Goal: Task Accomplishment & Management: Complete application form

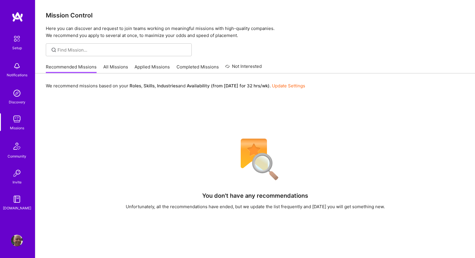
click at [14, 197] on img at bounding box center [17, 200] width 12 height 12
click at [17, 201] on img at bounding box center [17, 200] width 12 height 12
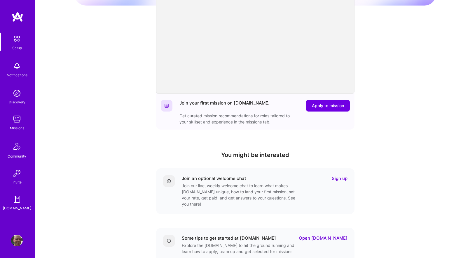
scroll to position [92, 0]
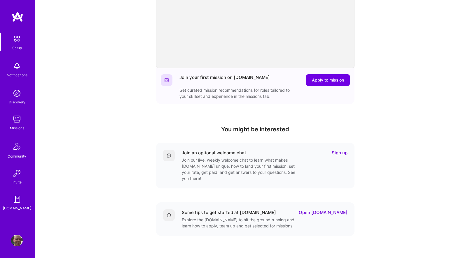
click at [341, 154] on link "Sign up" at bounding box center [340, 153] width 16 height 6
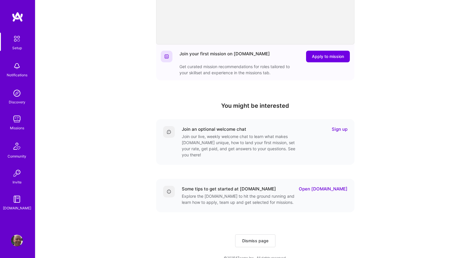
scroll to position [119, 0]
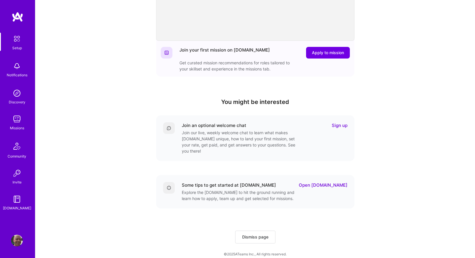
click at [338, 182] on link "Open A.Guide" at bounding box center [323, 185] width 49 height 6
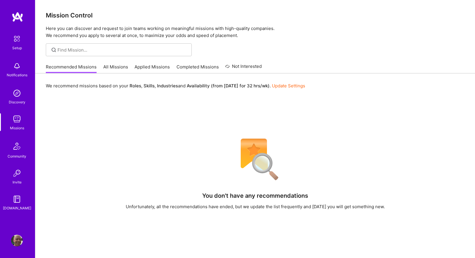
click at [113, 68] on link "All Missions" at bounding box center [115, 69] width 25 height 10
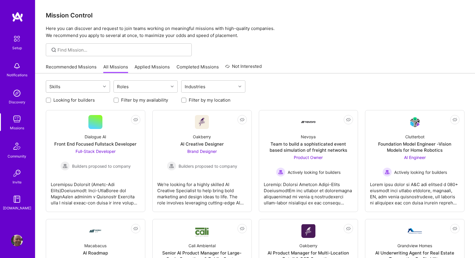
click at [104, 86] on icon at bounding box center [104, 86] width 3 height 3
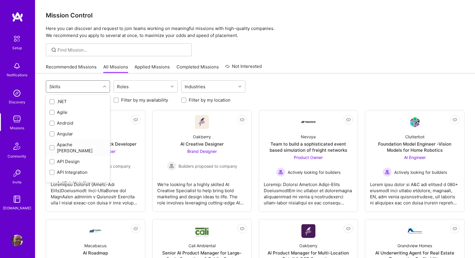
click at [52, 146] on input "checkbox" at bounding box center [52, 148] width 4 height 4
checkbox input "true"
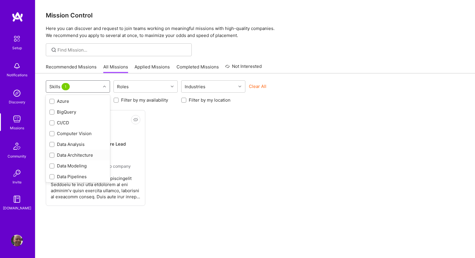
scroll to position [119, 0]
click at [53, 112] on input "checkbox" at bounding box center [52, 114] width 4 height 4
checkbox input "true"
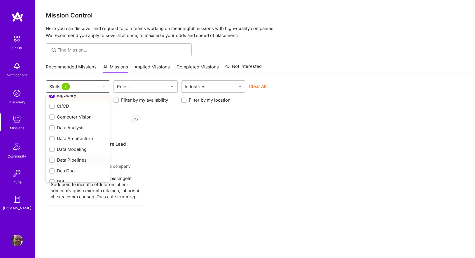
scroll to position [143, 0]
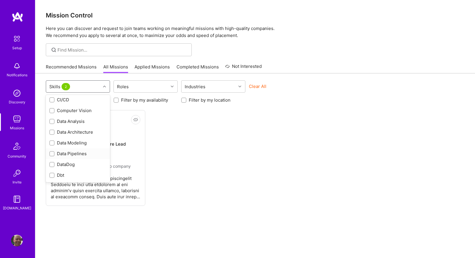
click at [52, 152] on input "checkbox" at bounding box center [52, 154] width 4 height 4
checkbox input "true"
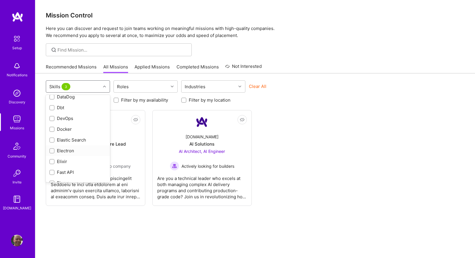
scroll to position [214, 0]
click at [53, 124] on div "Docker" at bounding box center [78, 126] width 64 height 11
checkbox input "true"
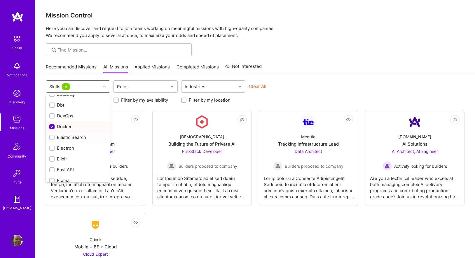
click at [53, 135] on div at bounding box center [51, 137] width 5 height 5
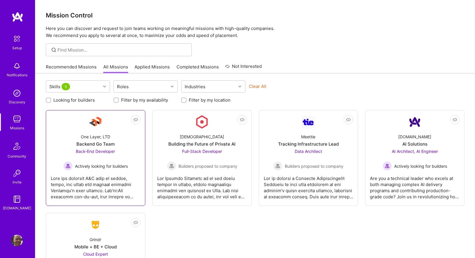
scroll to position [1, 0]
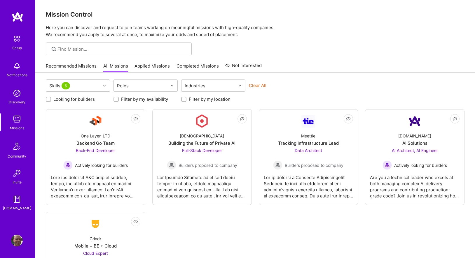
click at [96, 89] on div "Skills 5" at bounding box center [73, 86] width 55 height 12
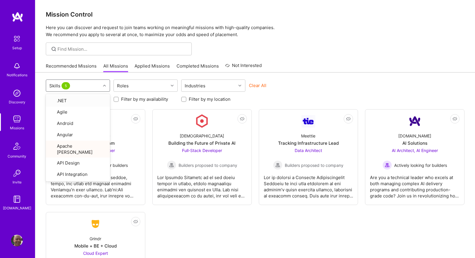
click at [96, 89] on div "Skills 5" at bounding box center [73, 86] width 55 height 12
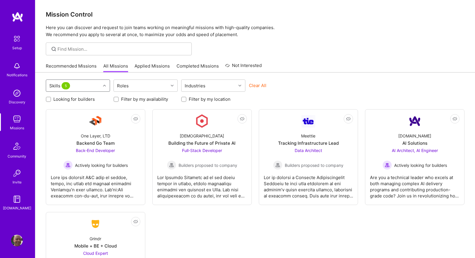
click at [185, 99] on input "Filter by my location" at bounding box center [184, 100] width 4 height 4
checkbox input "true"
click at [104, 87] on icon at bounding box center [104, 85] width 3 height 3
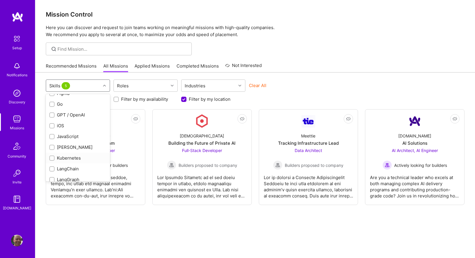
scroll to position [304, 0]
click at [55, 141] on div "Kafka" at bounding box center [77, 144] width 57 height 6
checkbox input "true"
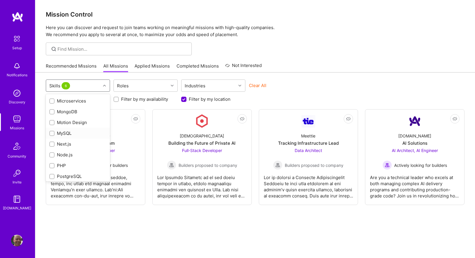
click at [53, 130] on label at bounding box center [51, 133] width 5 height 6
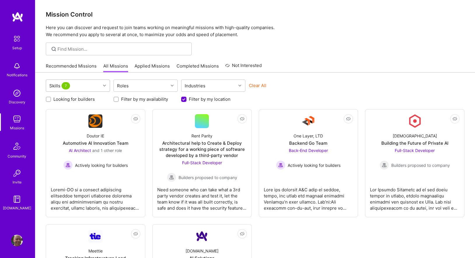
click at [102, 87] on div at bounding box center [105, 86] width 9 height 8
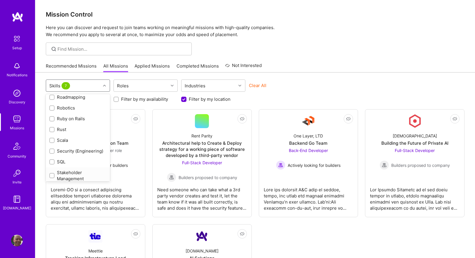
scroll to position [658, 0]
click at [53, 165] on input "checkbox" at bounding box center [52, 167] width 4 height 4
checkbox input "true"
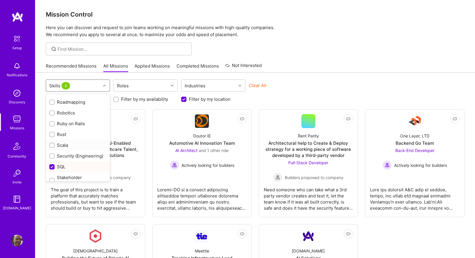
click at [54, 143] on div at bounding box center [51, 145] width 5 height 5
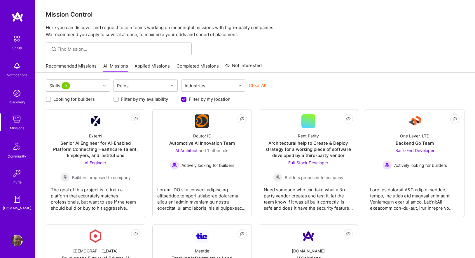
click at [102, 89] on div at bounding box center [105, 86] width 9 height 8
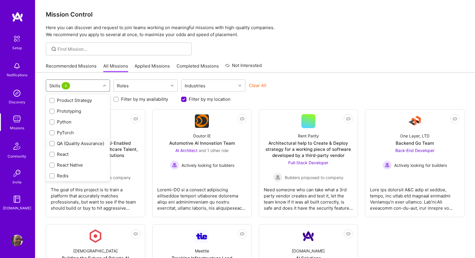
scroll to position [538, 0]
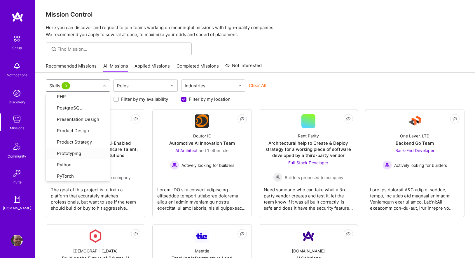
click at [319, 90] on div "option Scala, selected. option Prototyping focused, 52 of 77. 77 results availa…" at bounding box center [255, 87] width 419 height 14
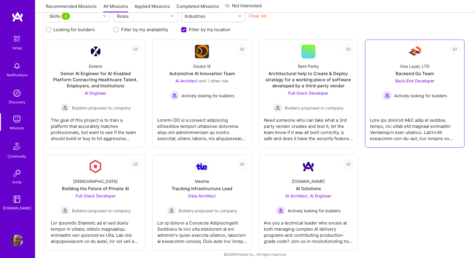
scroll to position [77, 0]
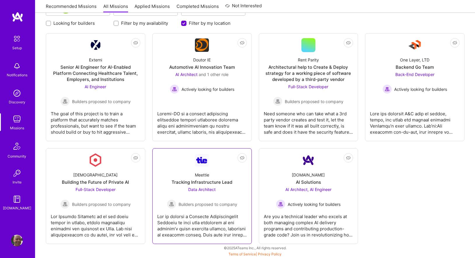
click at [189, 220] on div at bounding box center [202, 223] width 90 height 29
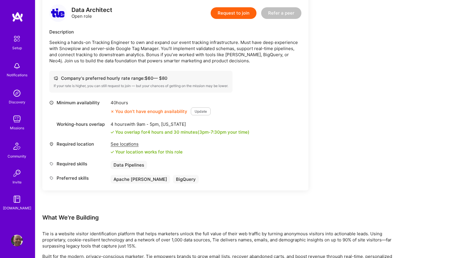
scroll to position [145, 0]
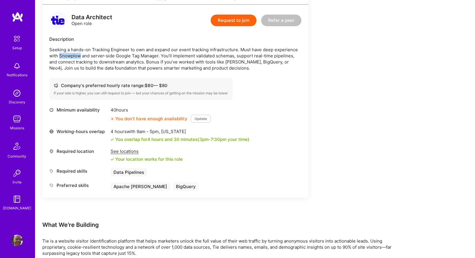
drag, startPoint x: 60, startPoint y: 55, endPoint x: 80, endPoint y: 55, distance: 20.1
click at [80, 55] on p "Seeking a hands-on Tracking Engineer to own and expand our event tracking infra…" at bounding box center [175, 59] width 252 height 24
copy p "Snowplow"
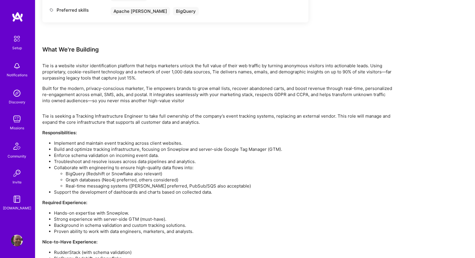
scroll to position [319, 0]
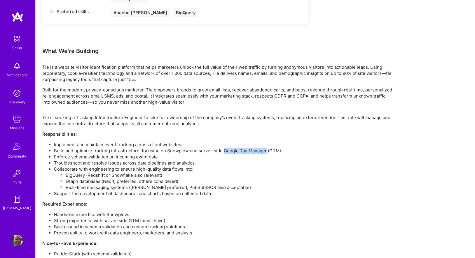
drag, startPoint x: 223, startPoint y: 152, endPoint x: 266, endPoint y: 150, distance: 42.9
click at [266, 150] on li "Build and optimize tracking infrastructure, focusing on Snowplow and server-sid…" at bounding box center [223, 151] width 338 height 6
copy li "Google Tag Manager"
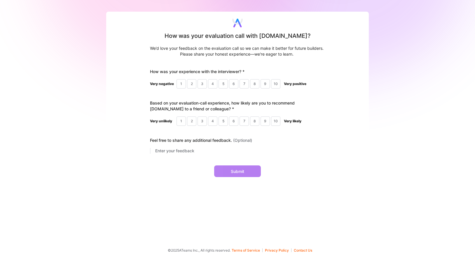
click at [274, 86] on div "10" at bounding box center [275, 83] width 9 height 9
click at [279, 123] on div "10" at bounding box center [275, 121] width 9 height 9
click at [243, 172] on button "Submit" at bounding box center [237, 172] width 47 height 12
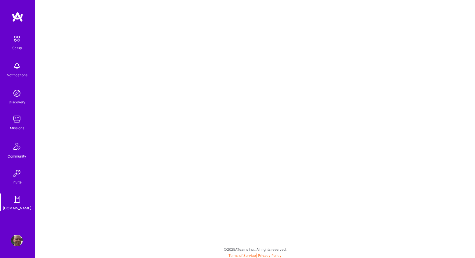
click at [16, 93] on img at bounding box center [17, 93] width 12 height 12
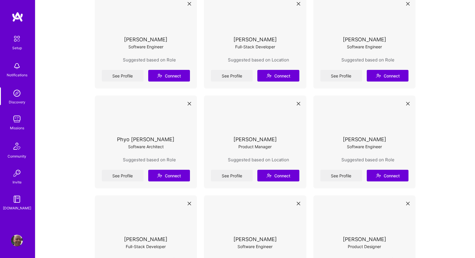
scroll to position [980, 0]
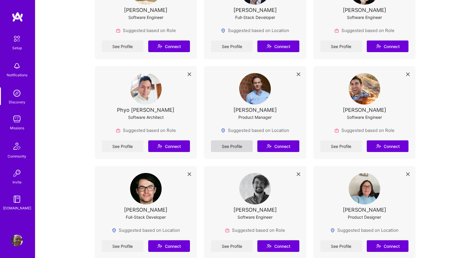
click at [222, 145] on link "See Profile" at bounding box center [232, 147] width 42 height 12
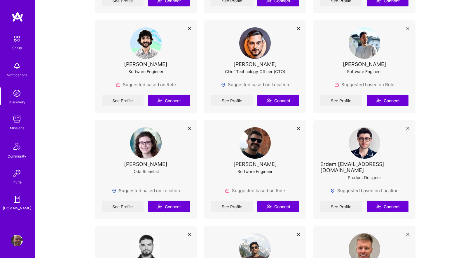
scroll to position [1225, 0]
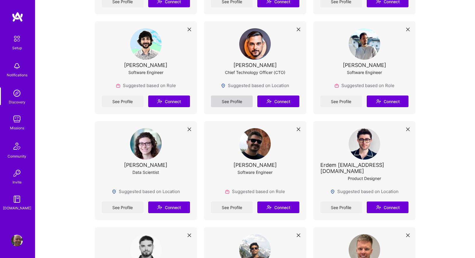
click at [222, 101] on link "See Profile" at bounding box center [232, 102] width 42 height 12
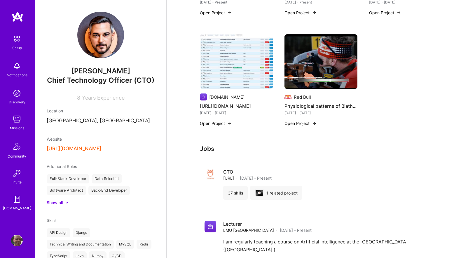
scroll to position [161, 0]
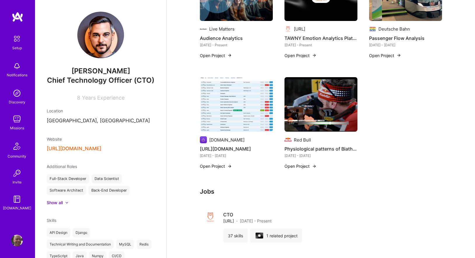
click at [206, 165] on button "Open Project" at bounding box center [216, 166] width 32 height 6
